Goal: Navigation & Orientation: Find specific page/section

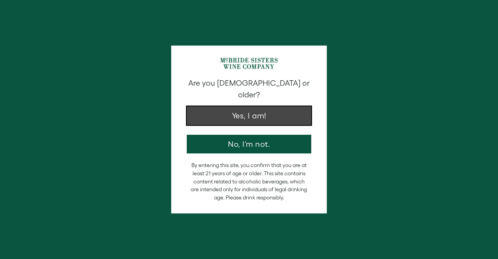
click at [255, 110] on button "Yes, I am!" at bounding box center [249, 115] width 125 height 19
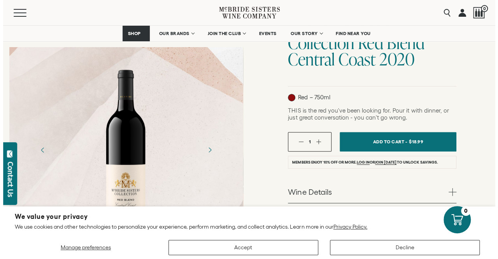
scroll to position [91, 0]
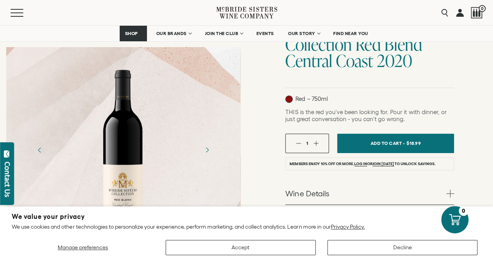
click at [6, 13] on div "Menu Search 0" at bounding box center [246, 12] width 493 height 25
click at [12, 17] on div "Menu" at bounding box center [114, 12] width 206 height 25
click at [16, 14] on button "Menu" at bounding box center [25, 13] width 28 height 8
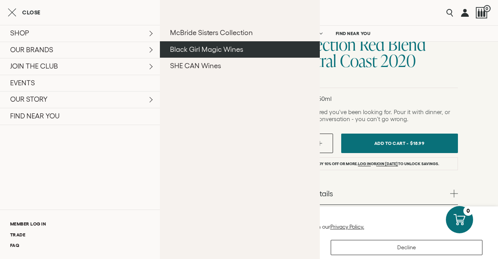
click at [191, 49] on link "Black Girl Magic Wines" at bounding box center [240, 49] width 160 height 17
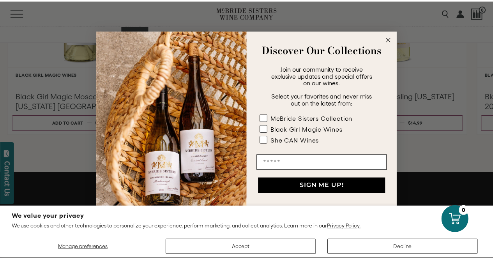
scroll to position [809, 0]
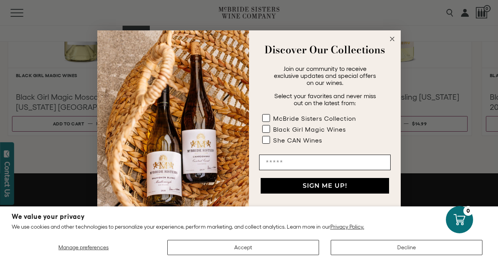
click at [392, 39] on icon "Close dialog" at bounding box center [393, 39] width 4 height 4
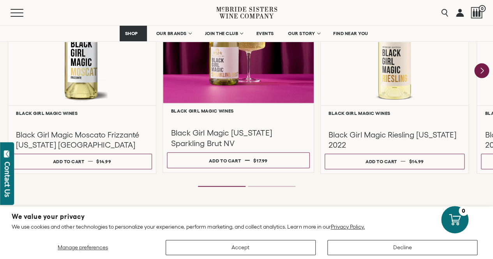
scroll to position [774, 0]
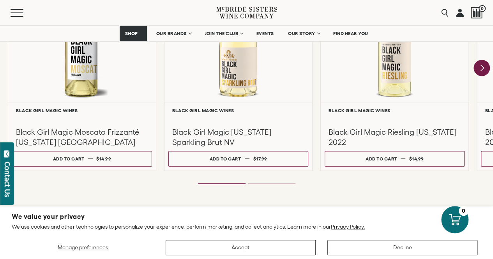
click at [484, 69] on icon "Next" at bounding box center [481, 68] width 16 height 16
